Goal: Information Seeking & Learning: Learn about a topic

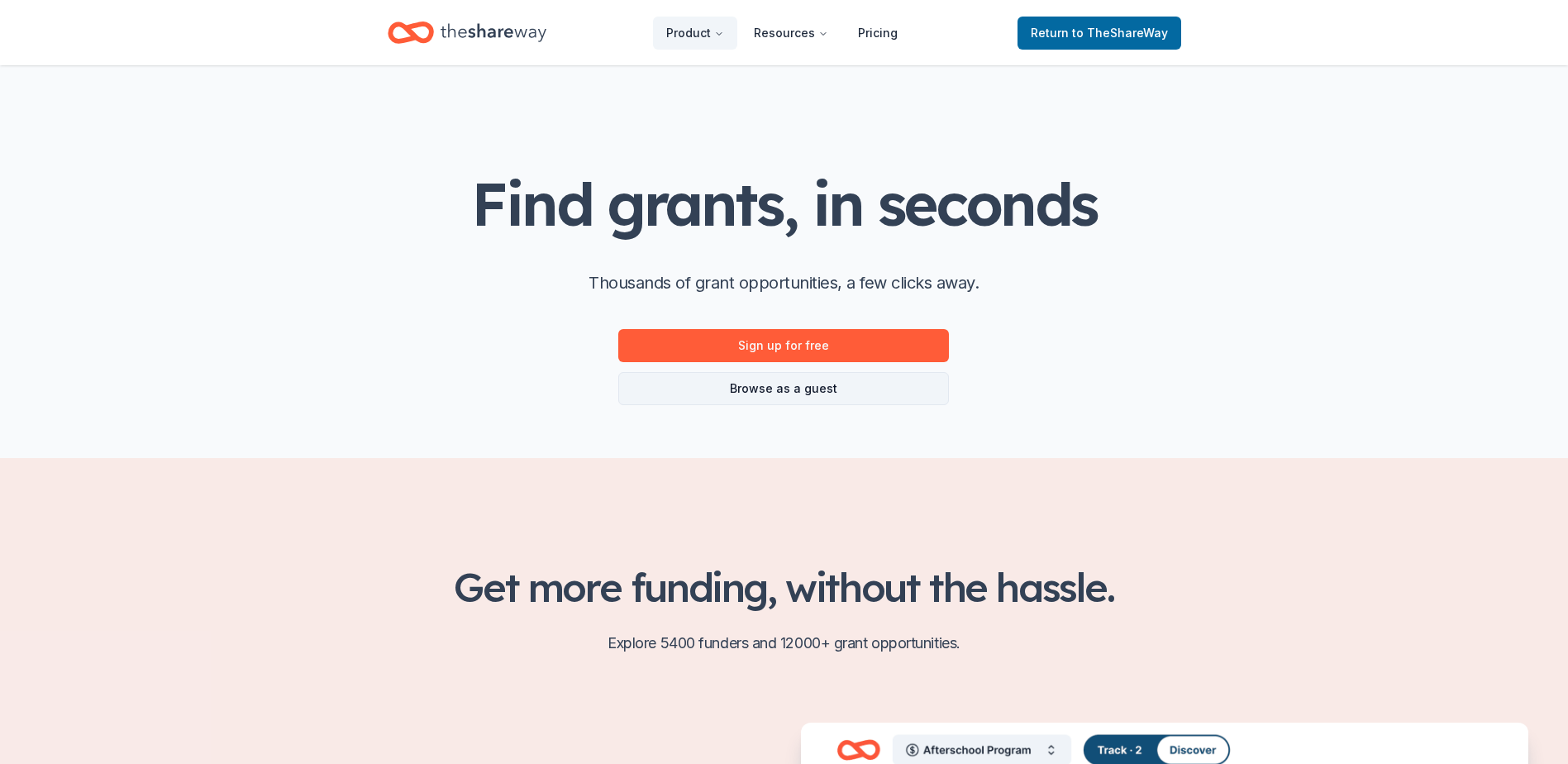
click at [800, 385] on link "Browse as a guest" at bounding box center [783, 389] width 331 height 33
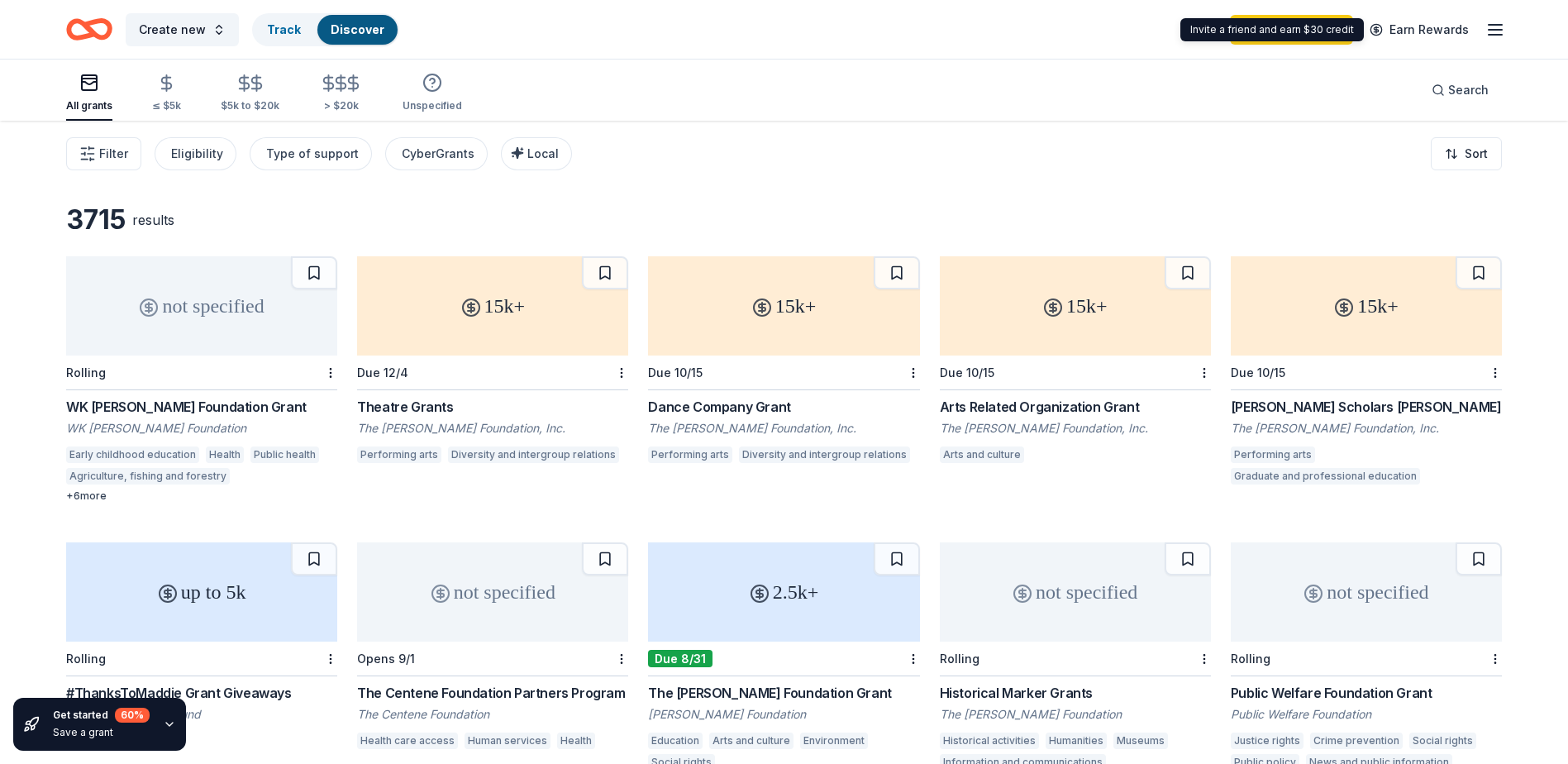
click at [1496, 20] on icon "button" at bounding box center [1496, 30] width 20 height 20
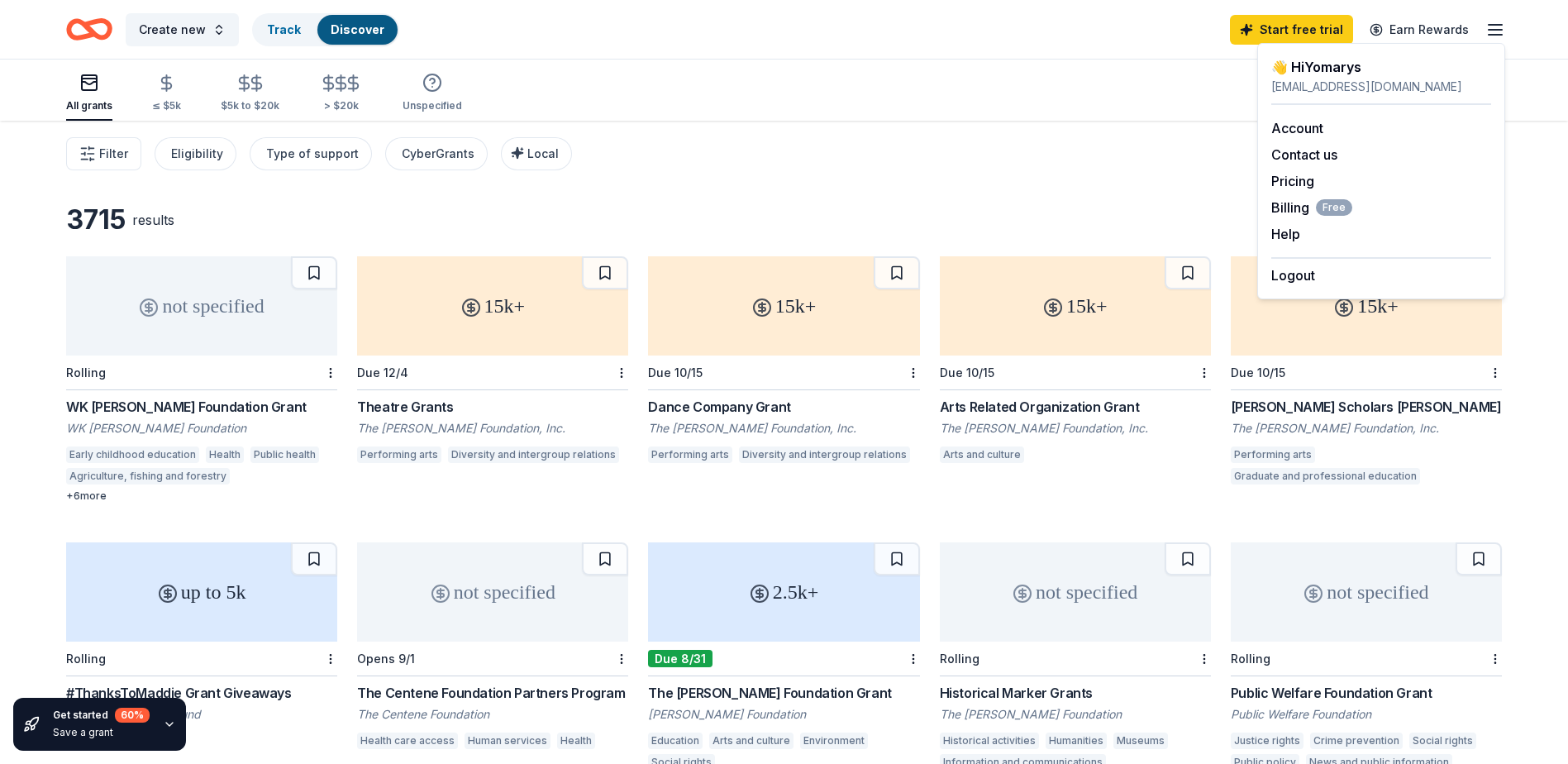
click at [909, 73] on div "All grants ≤ $5k $5k to $20k > $20k Unspecified Search" at bounding box center [784, 90] width 1436 height 61
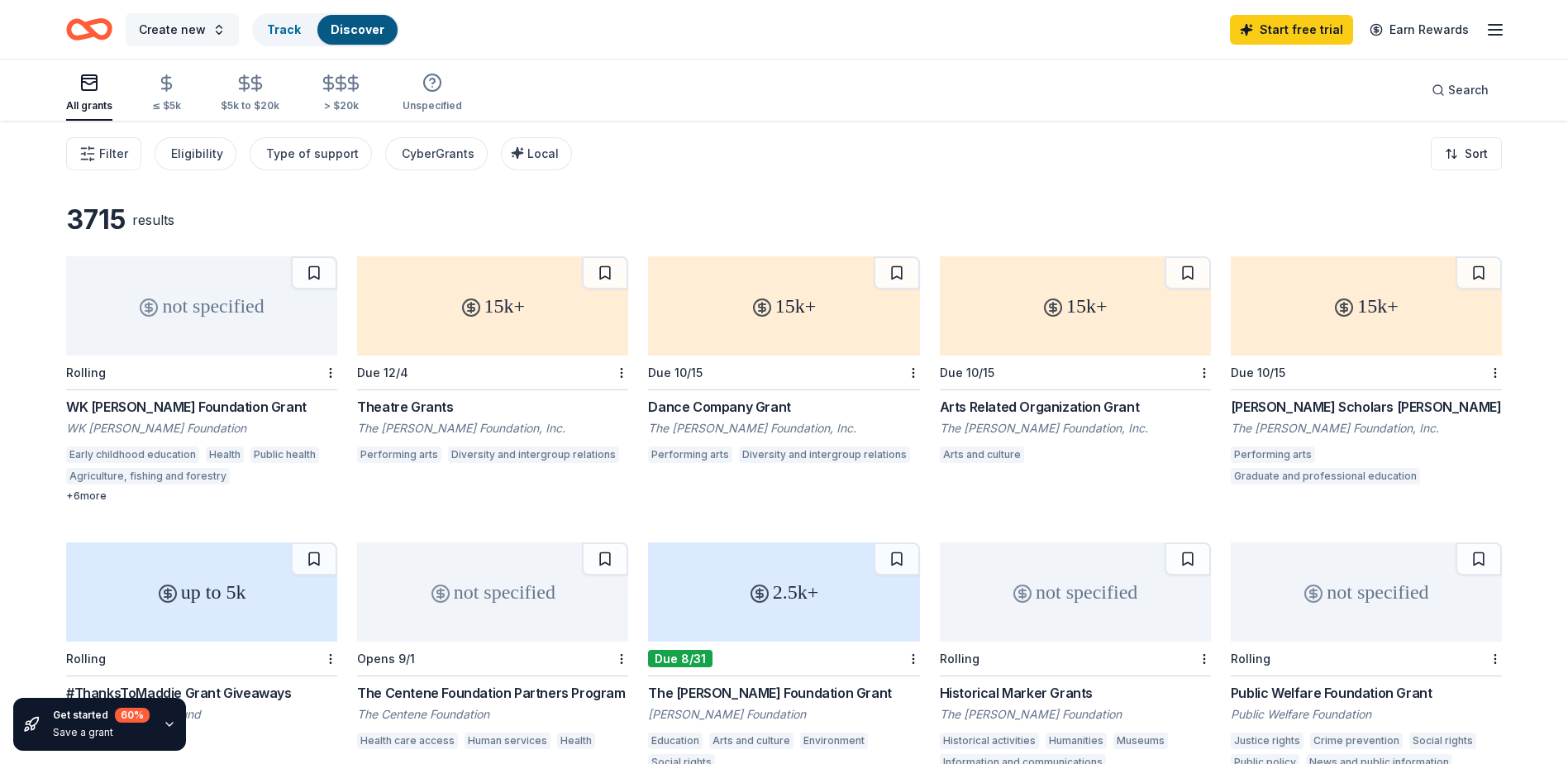
click at [172, 26] on span "Create new" at bounding box center [172, 30] width 67 height 20
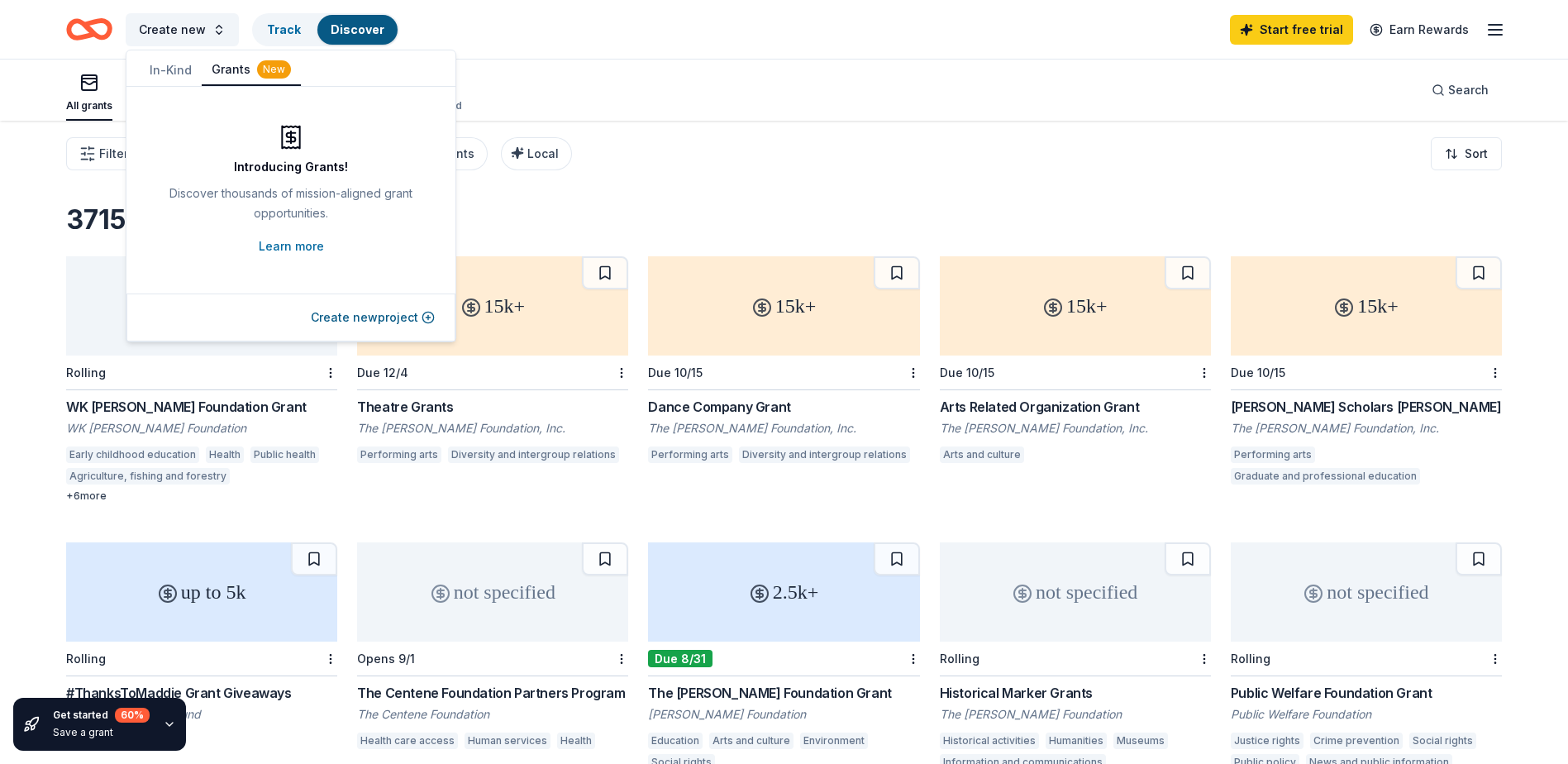
click at [105, 28] on icon "Home" at bounding box center [90, 29] width 46 height 39
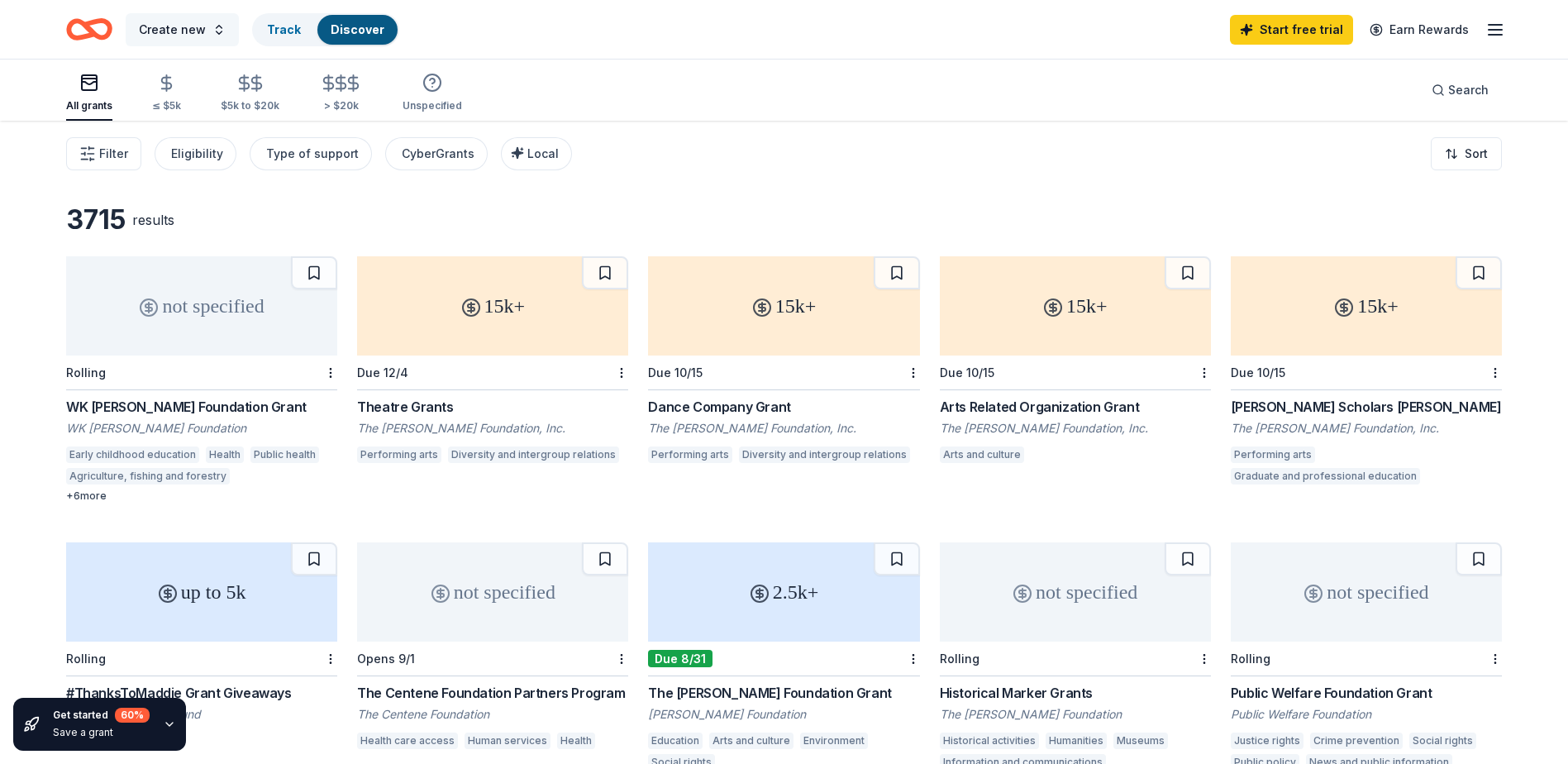
click at [169, 28] on span "Create new" at bounding box center [172, 30] width 67 height 20
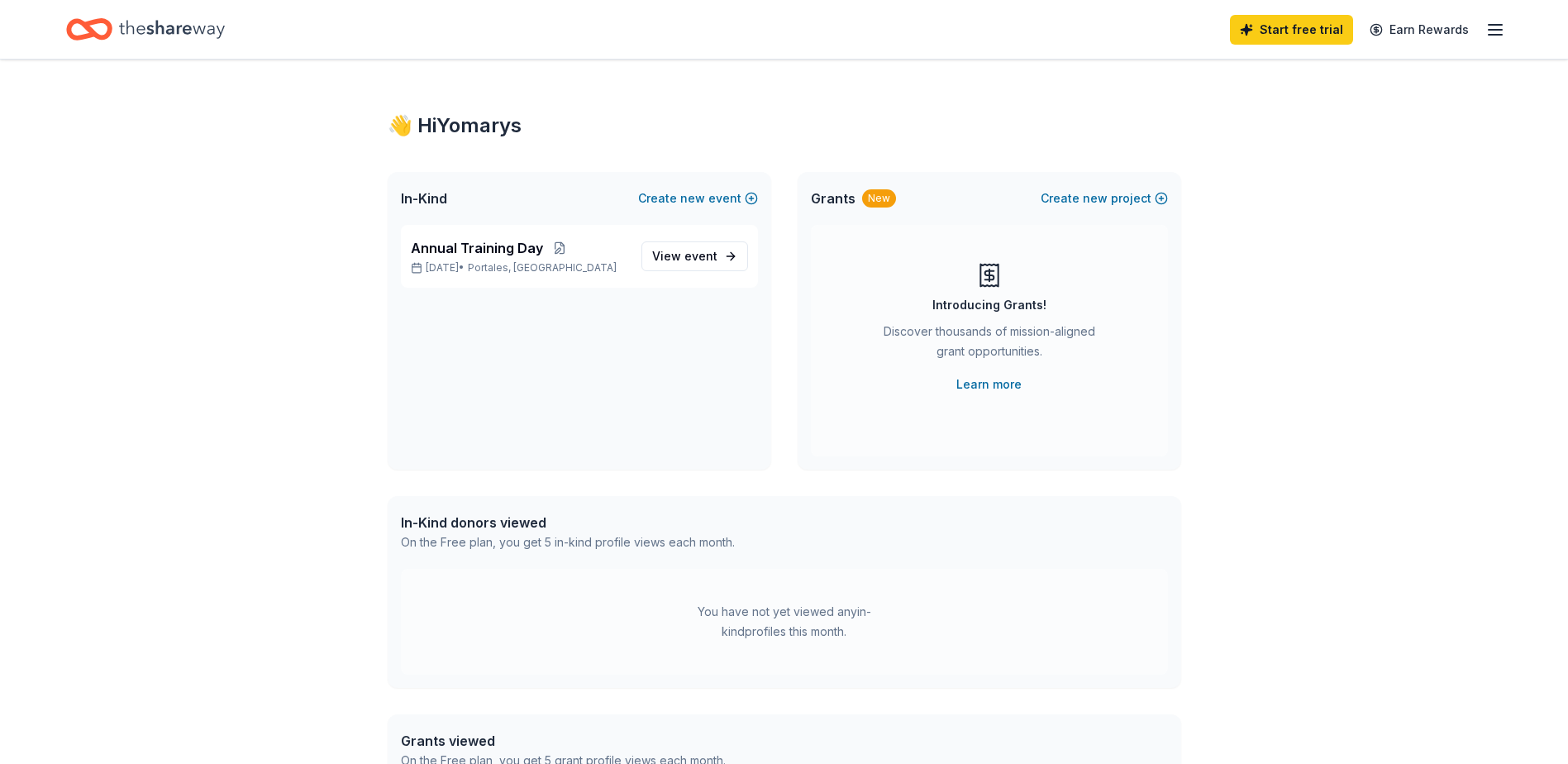
click at [434, 196] on span "In-Kind" at bounding box center [424, 198] width 46 height 20
click at [113, 32] on div "Home" at bounding box center [146, 29] width 159 height 39
click at [164, 14] on div "Start free trial Earn Rewards" at bounding box center [784, 29] width 1568 height 59
click at [168, 26] on icon "Home" at bounding box center [172, 29] width 106 height 18
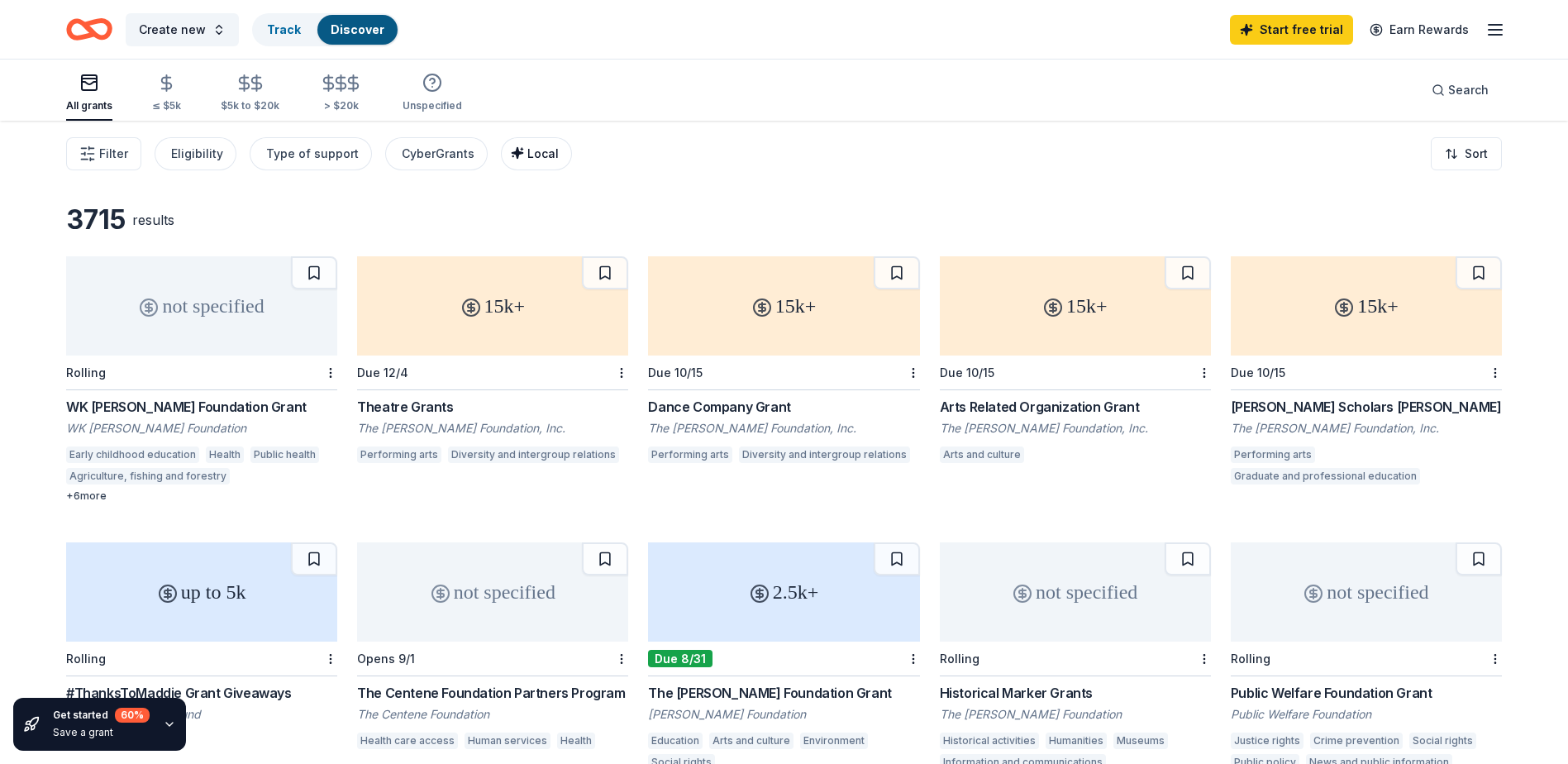
click at [555, 152] on button "Local" at bounding box center [537, 153] width 71 height 33
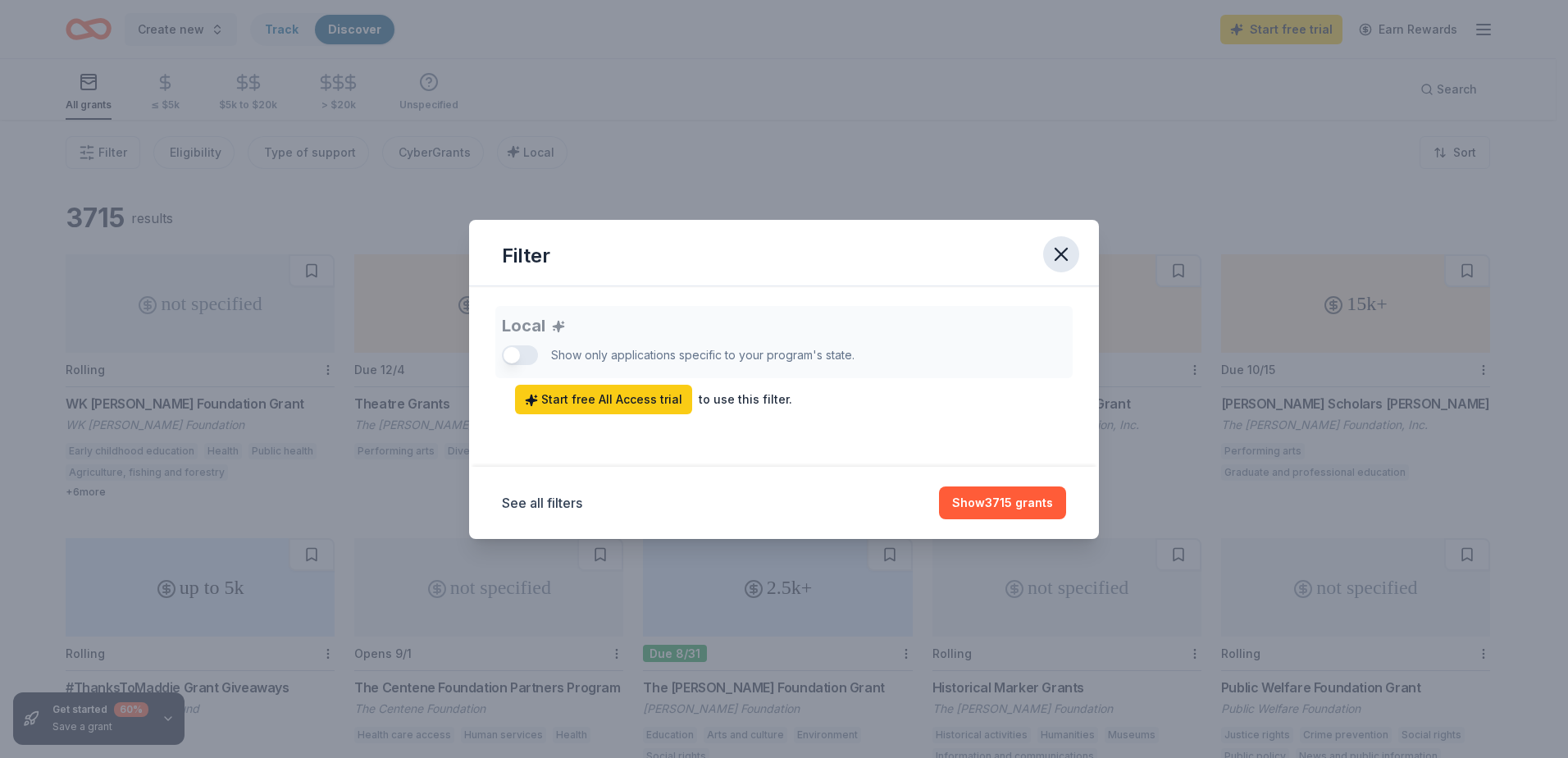
click at [1055, 237] on button "button" at bounding box center [1062, 255] width 36 height 36
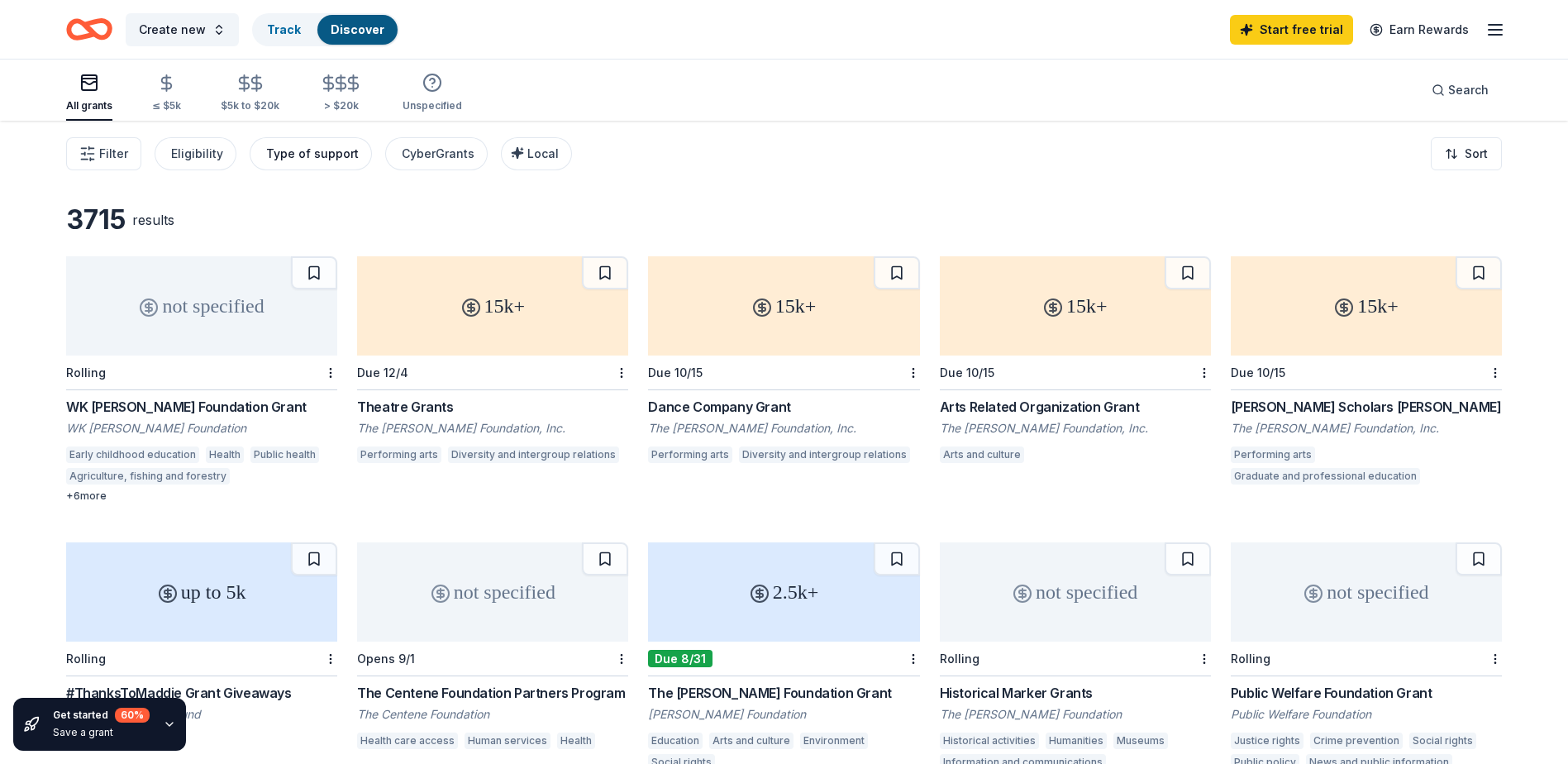
click at [313, 152] on div "Type of support" at bounding box center [312, 153] width 93 height 20
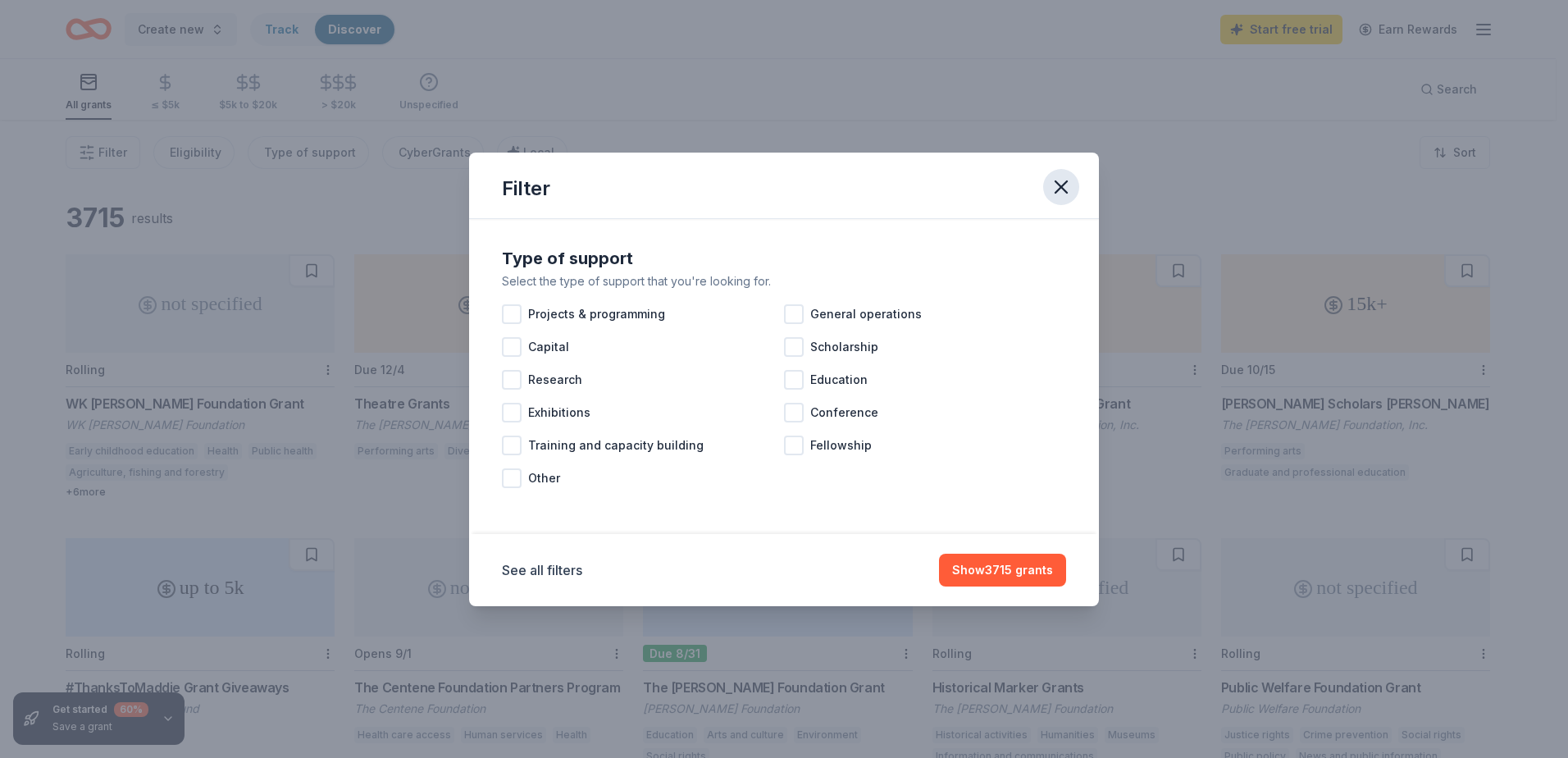
click at [1065, 186] on icon "button" at bounding box center [1061, 187] width 23 height 23
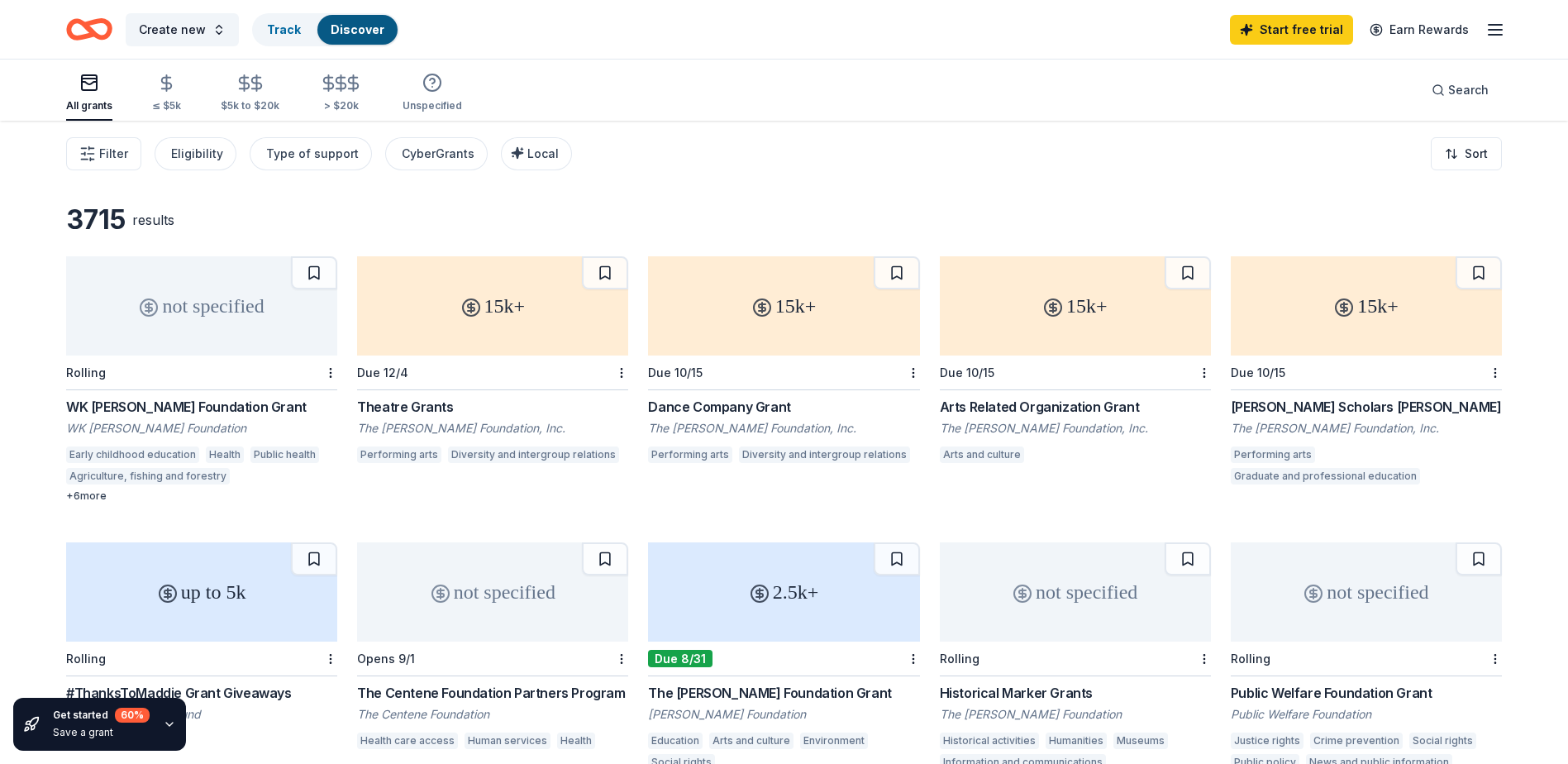
click at [72, 37] on icon "Home" at bounding box center [81, 28] width 26 height 16
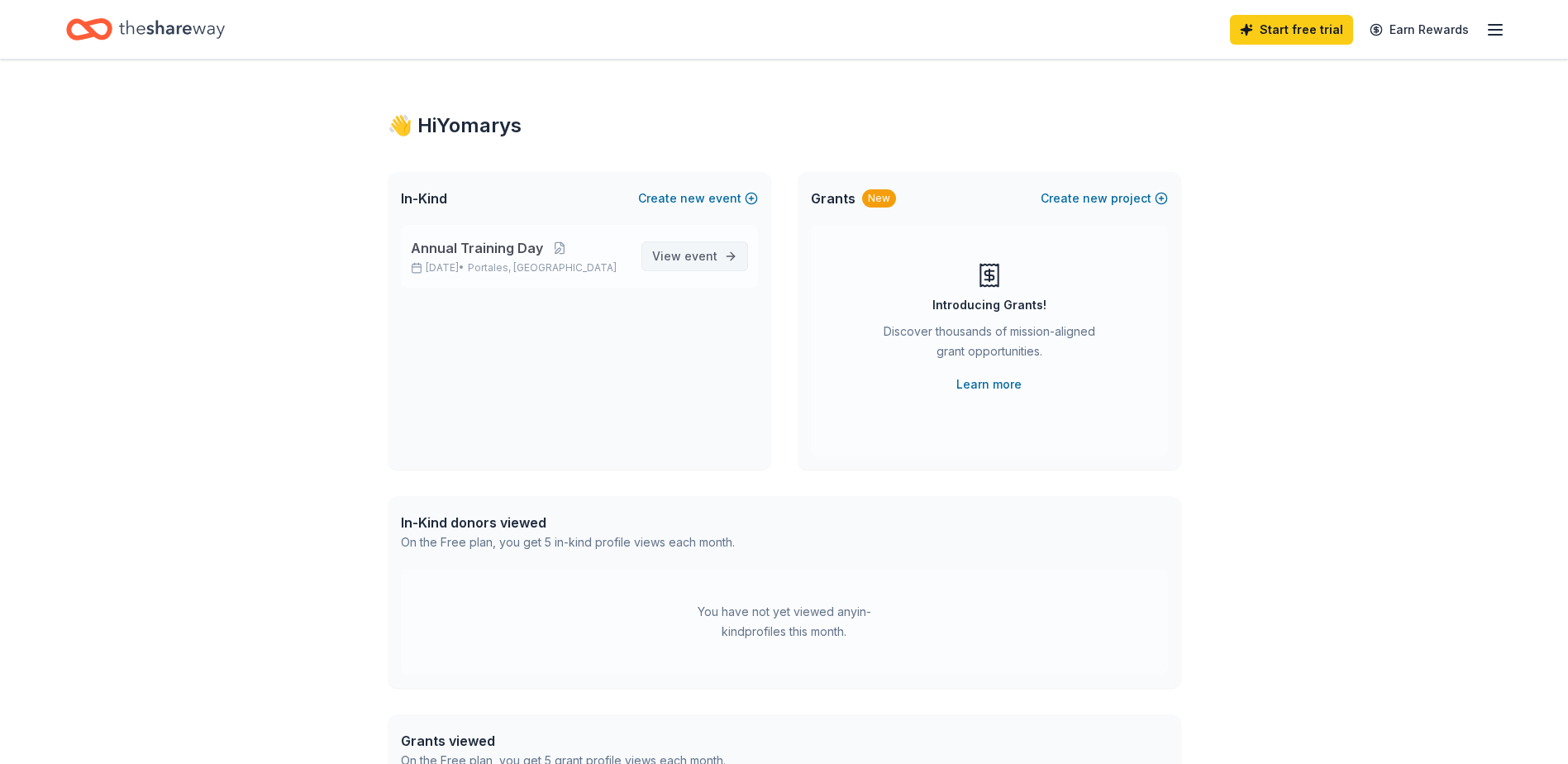
click at [674, 259] on span "View event" at bounding box center [685, 257] width 66 height 20
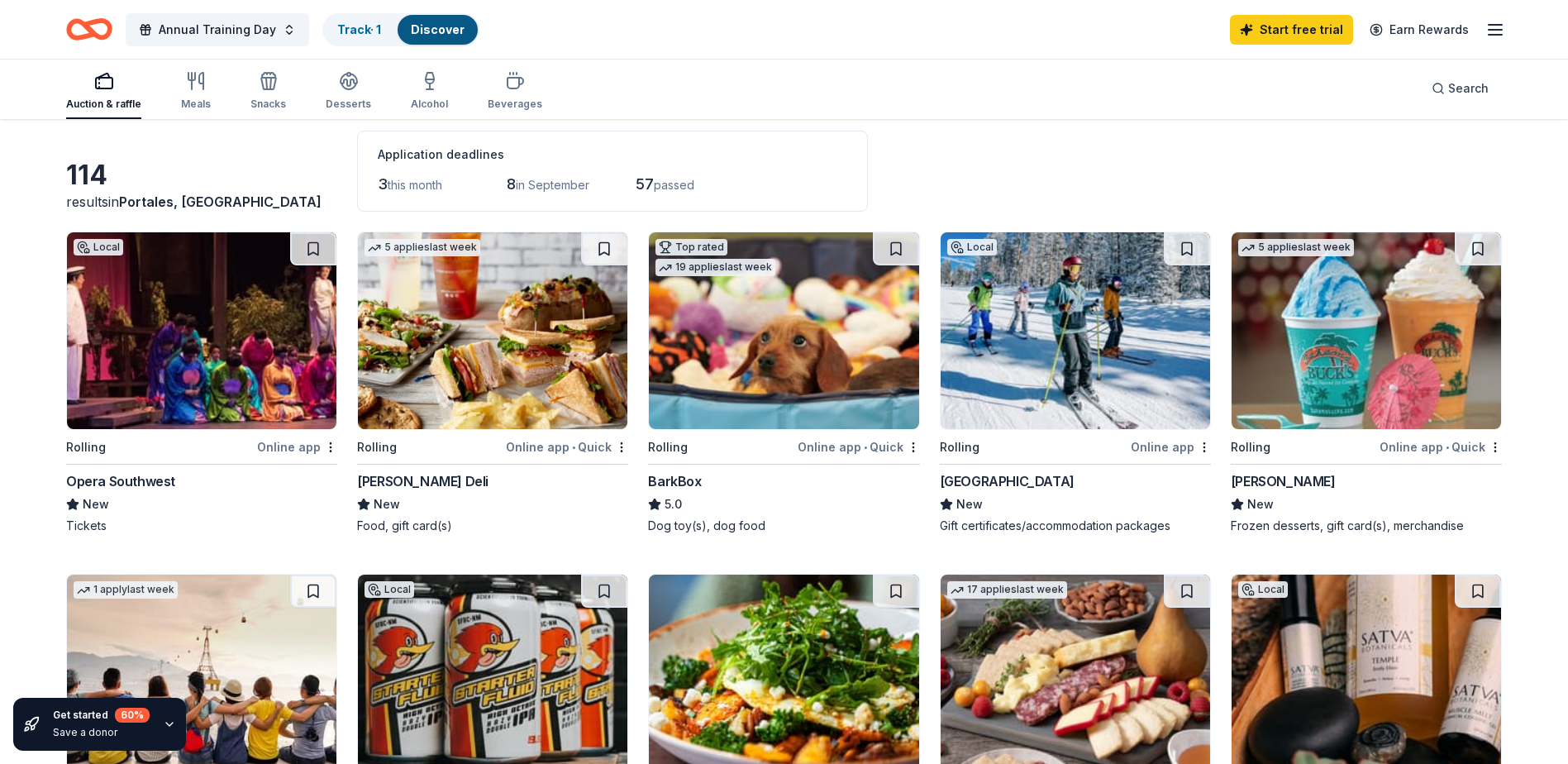
scroll to position [248, 0]
